Goal: Information Seeking & Learning: Learn about a topic

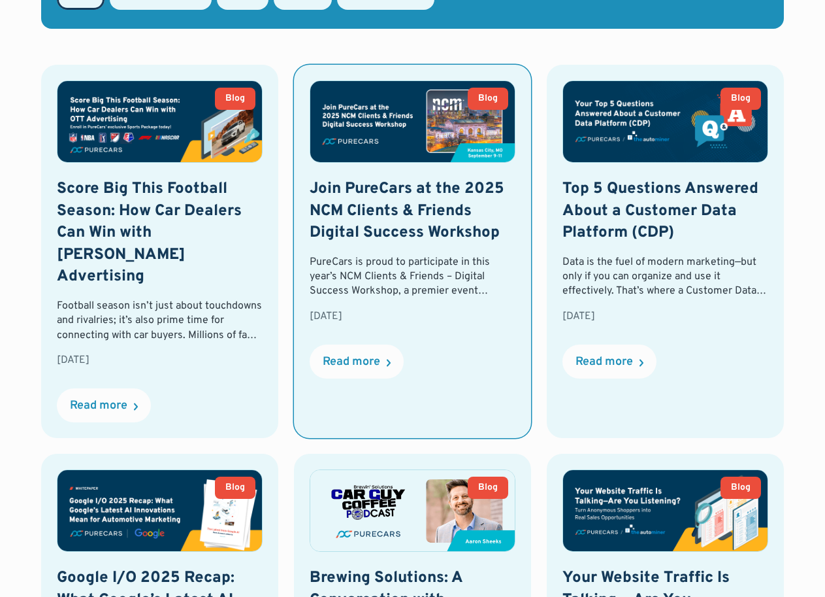
scroll to position [1025, 0]
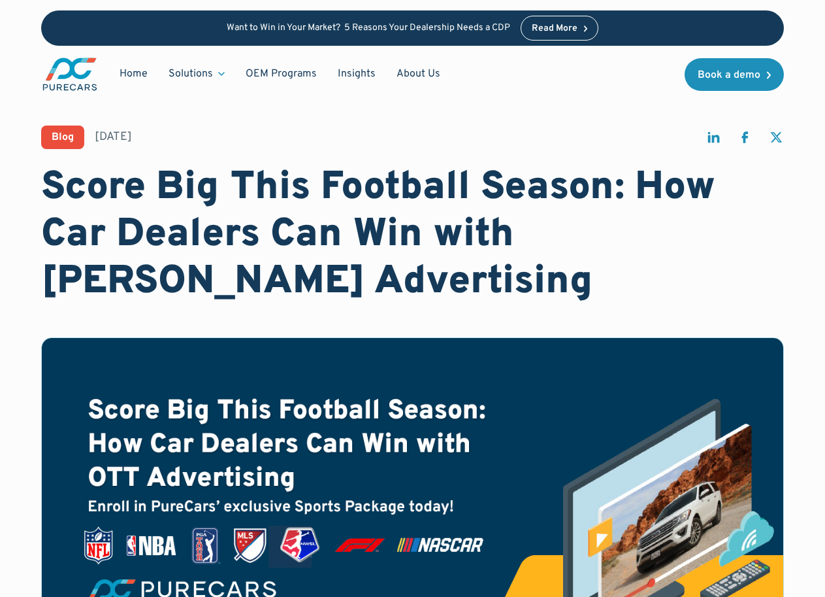
click at [205, 167] on h1 "Score Big This Football Season: How Car Dealers Can Win with [PERSON_NAME] Adve…" at bounding box center [412, 235] width 743 height 141
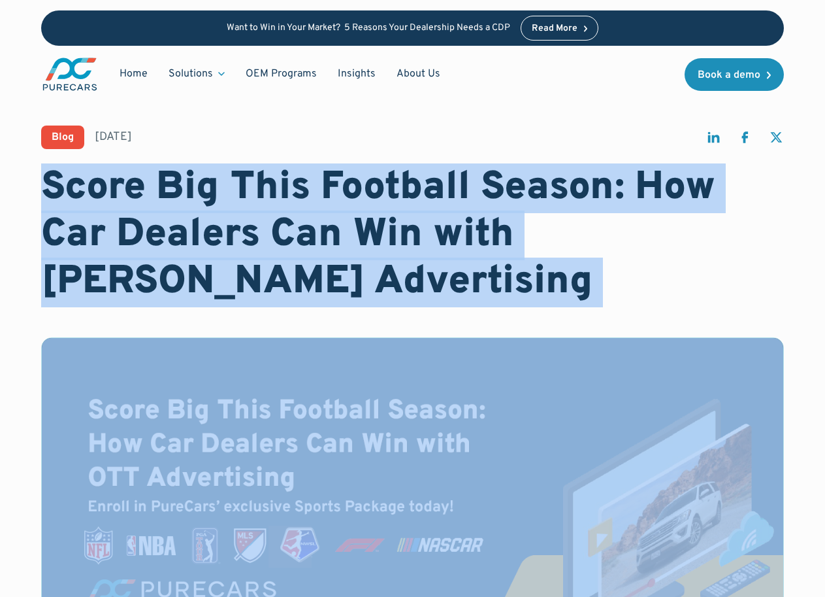
click at [205, 167] on h1 "Score Big This Football Season: How Car Dealers Can Win with [PERSON_NAME] Adve…" at bounding box center [412, 235] width 743 height 141
copy h1 "Score Big This Football Season: How Car Dealers Can Win with [PERSON_NAME] Adve…"
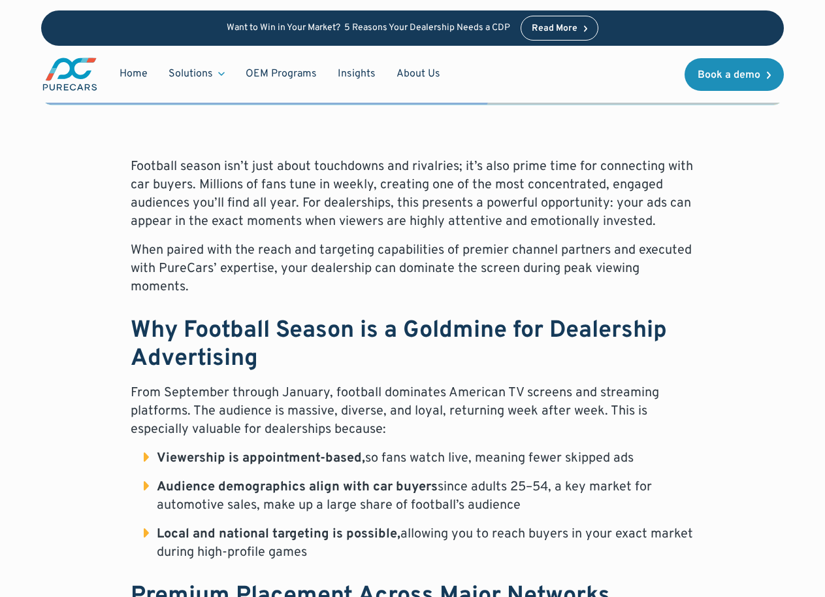
scroll to position [523, 0]
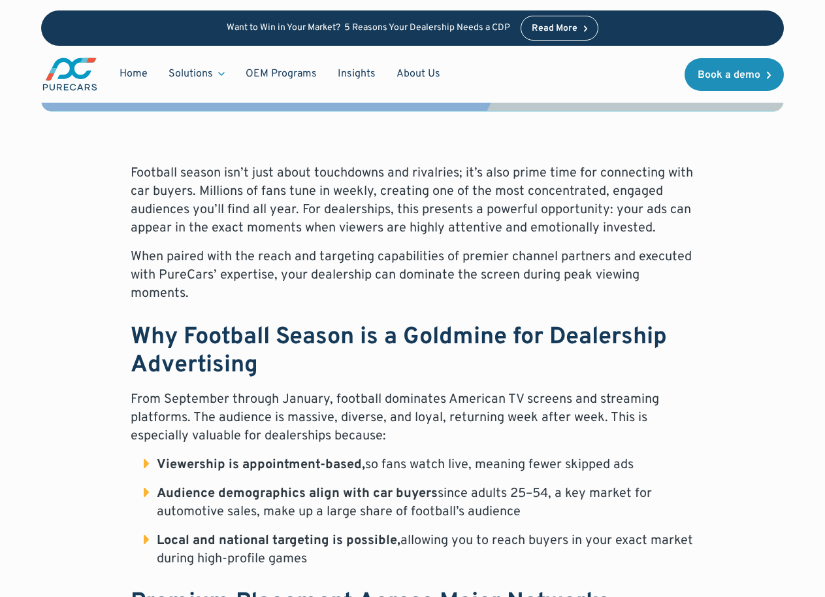
copy div "Football season isn’t just about touchdowns and rivalries; it’s also prime time…"
drag, startPoint x: 129, startPoint y: 171, endPoint x: 533, endPoint y: 551, distance: 554.2
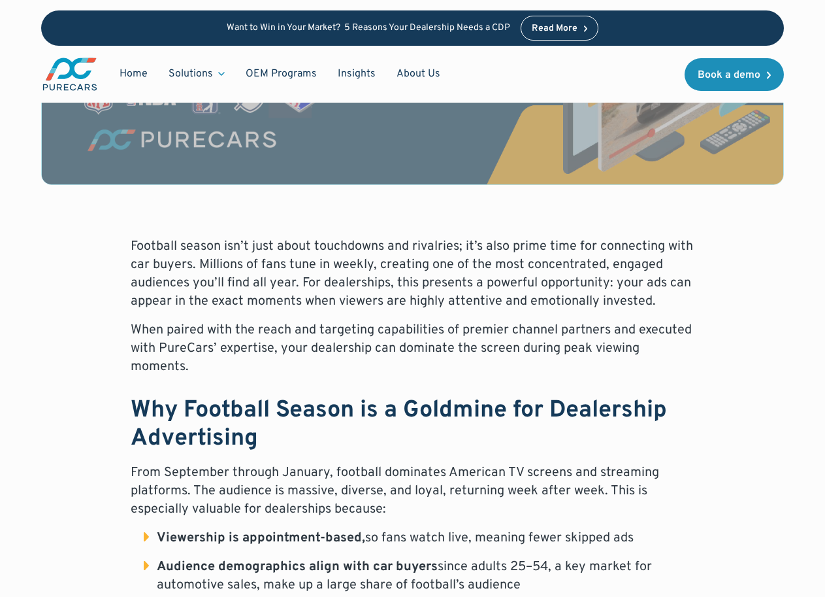
scroll to position [65, 0]
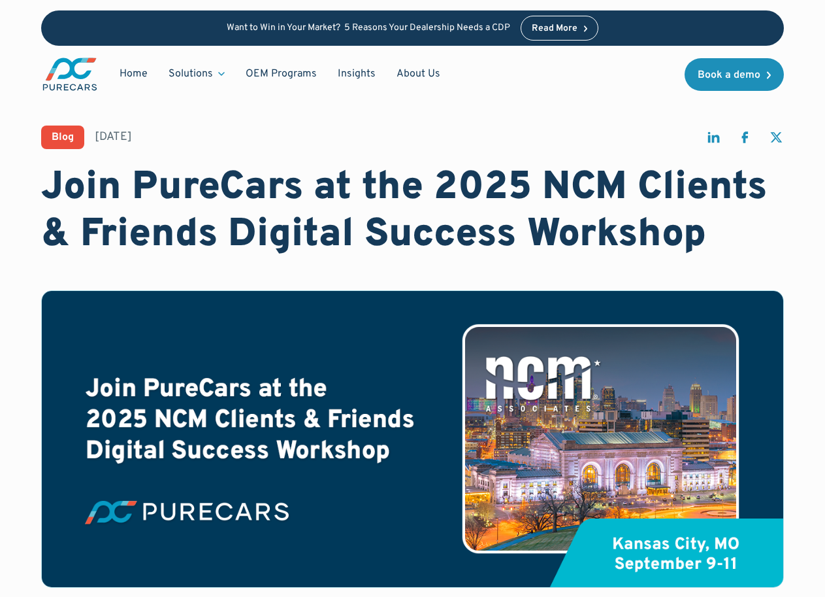
click at [310, 169] on h1 "Join PureCars at the 2025 NCM Clients & Friends Digital Success Workshop" at bounding box center [412, 212] width 743 height 94
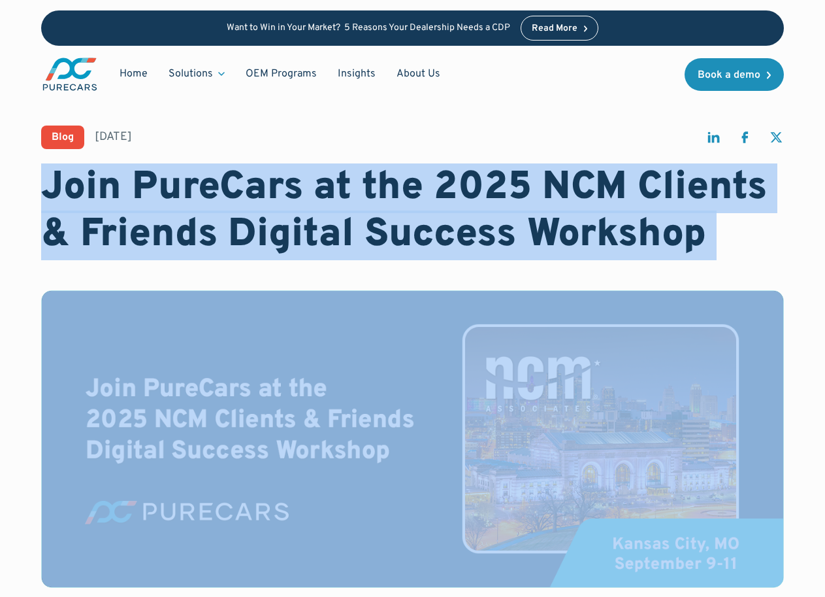
click at [310, 169] on h1 "Join PureCars at the 2025 NCM Clients & Friends Digital Success Workshop" at bounding box center [412, 212] width 743 height 94
copy h1 "Join PureCars at the 2025 NCM Clients & Friends Digital Success Workshop"
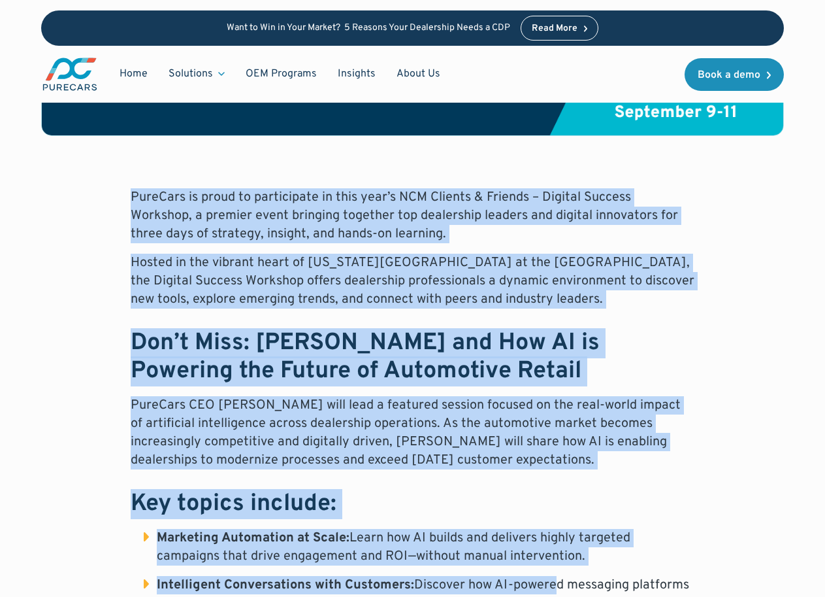
scroll to position [466, 0]
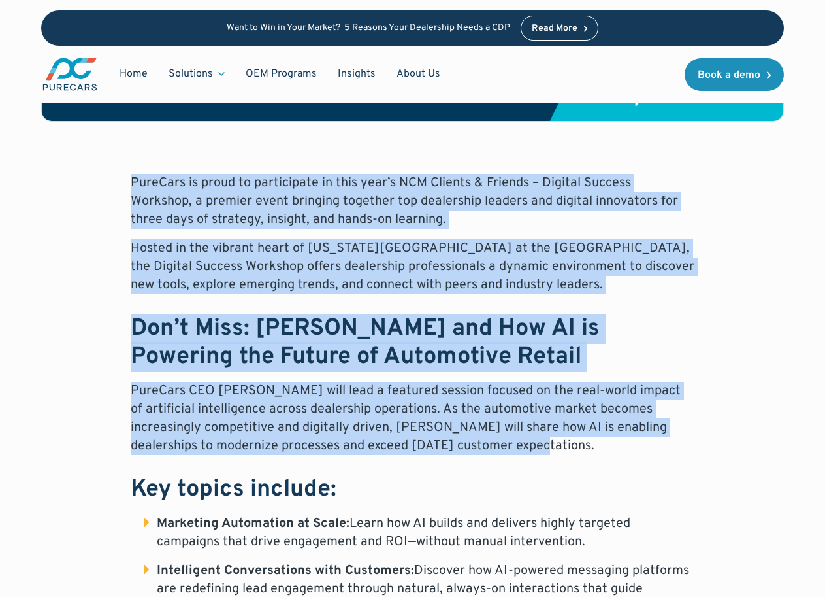
drag, startPoint x: 124, startPoint y: 252, endPoint x: 540, endPoint y: 449, distance: 460.0
click at [540, 449] on div "PureCars is proud to participate in this year’s NCM Clients & Friends – Digital…" at bounding box center [412, 556] width 743 height 765
copy div "PureCars is proud to participate in this year’s NCM Clients & Friends – Digital…"
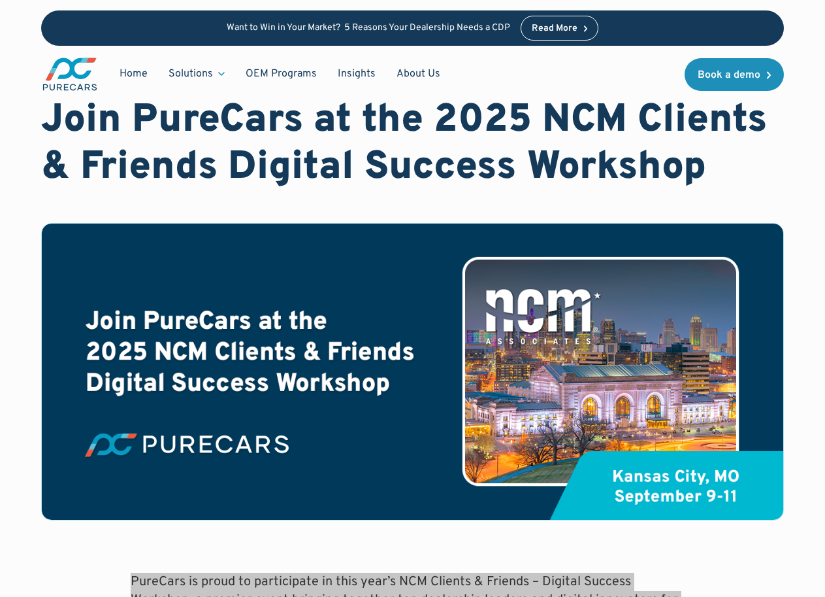
scroll to position [0, 0]
